Goal: Task Accomplishment & Management: Use online tool/utility

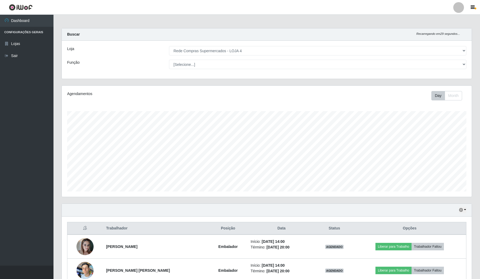
select select "159"
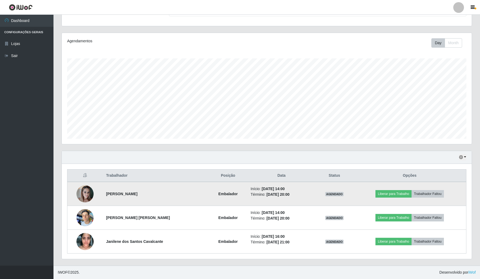
scroll to position [111, 410]
click at [87, 193] on img at bounding box center [84, 194] width 17 height 20
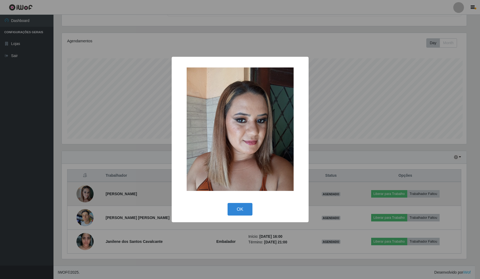
scroll to position [111, 406]
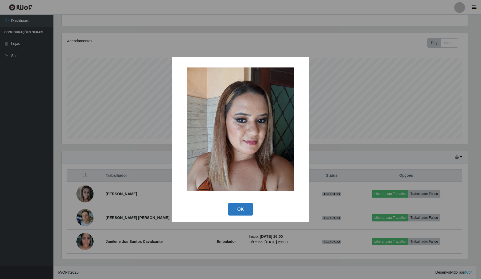
click at [247, 213] on button "OK" at bounding box center [240, 209] width 25 height 13
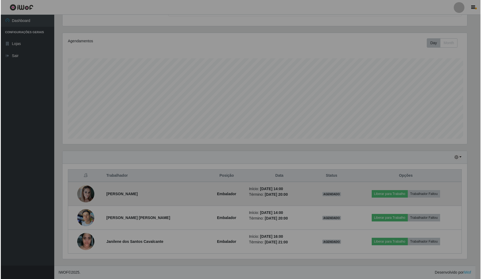
scroll to position [111, 410]
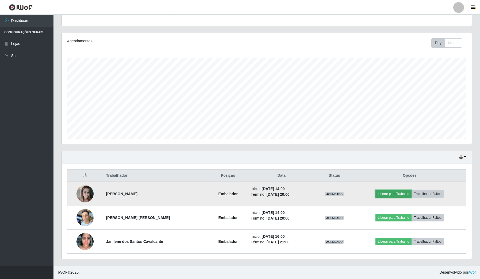
click at [387, 190] on button "Liberar para Trabalho" at bounding box center [394, 193] width 36 height 7
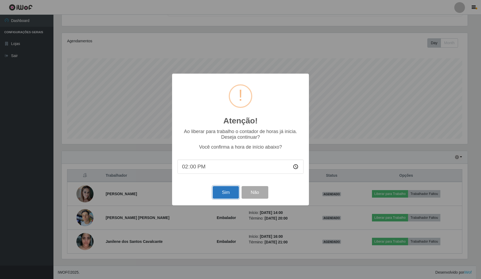
click at [226, 193] on button "Sim" at bounding box center [226, 192] width 26 height 13
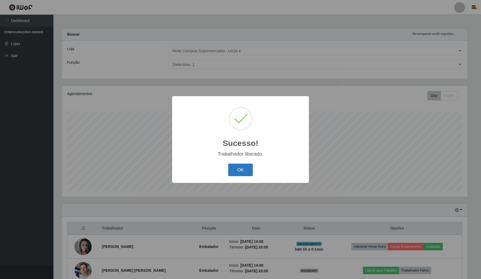
click at [243, 167] on button "OK" at bounding box center [240, 169] width 25 height 13
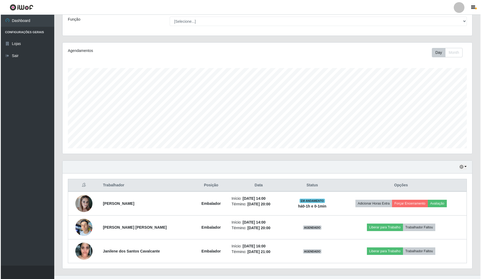
scroll to position [53, 0]
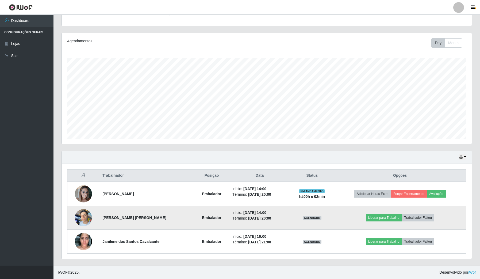
click at [383, 213] on td "Liberar para Trabalho Trabalhador Faltou" at bounding box center [400, 218] width 132 height 24
click at [382, 216] on button "Liberar para Trabalho" at bounding box center [384, 217] width 36 height 7
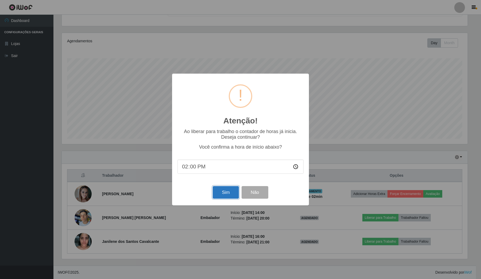
click at [215, 193] on button "Sim" at bounding box center [226, 192] width 26 height 13
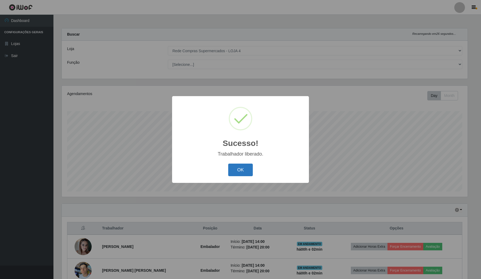
click at [250, 172] on button "OK" at bounding box center [240, 169] width 25 height 13
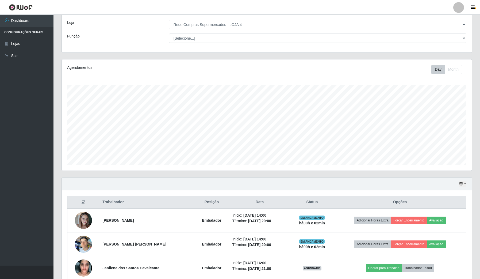
scroll to position [53, 0]
